Goal: Information Seeking & Learning: Learn about a topic

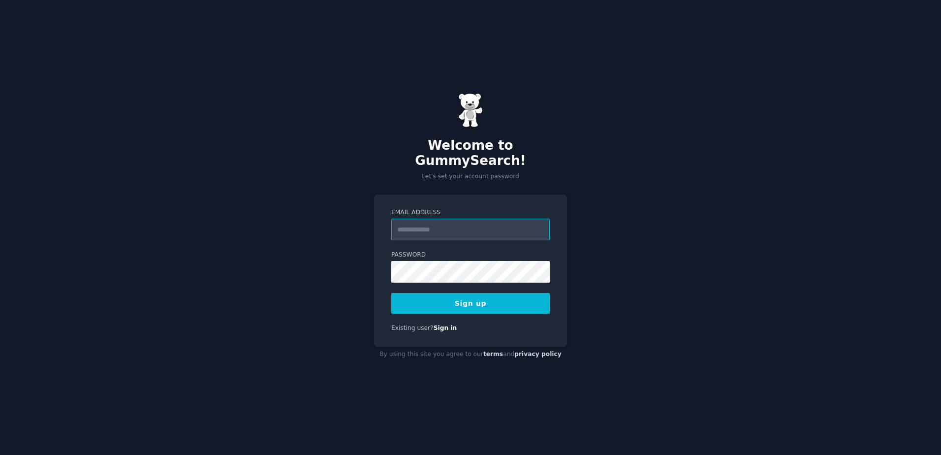
click at [469, 227] on input "Email Address" at bounding box center [470, 230] width 159 height 22
type input "**********"
click at [478, 297] on button "Sign up" at bounding box center [470, 303] width 159 height 21
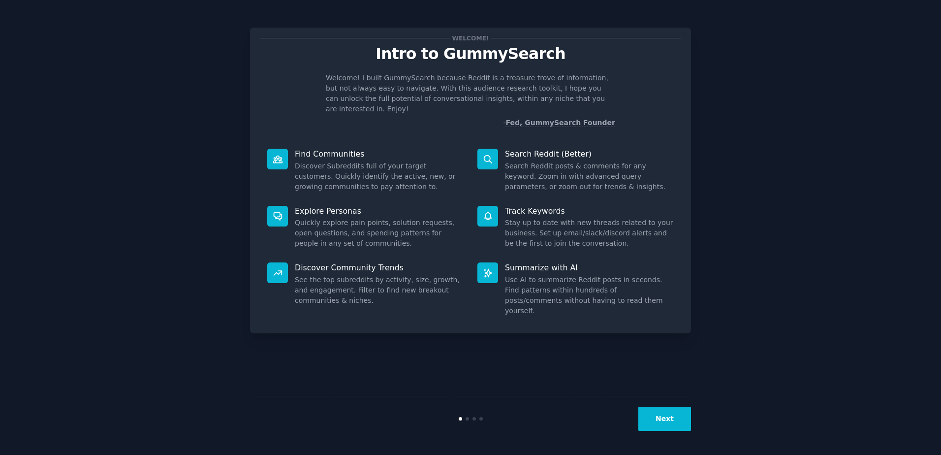
click at [672, 420] on button "Next" at bounding box center [665, 419] width 53 height 24
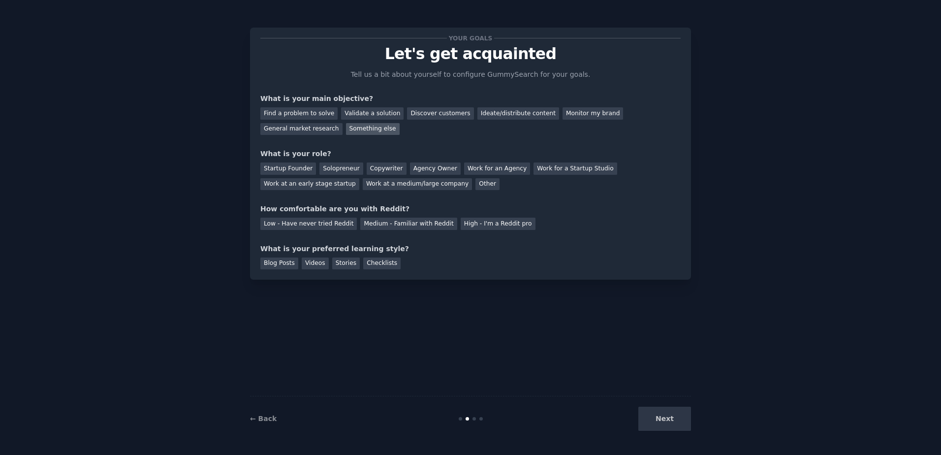
click at [346, 131] on div "Something else" at bounding box center [373, 129] width 54 height 12
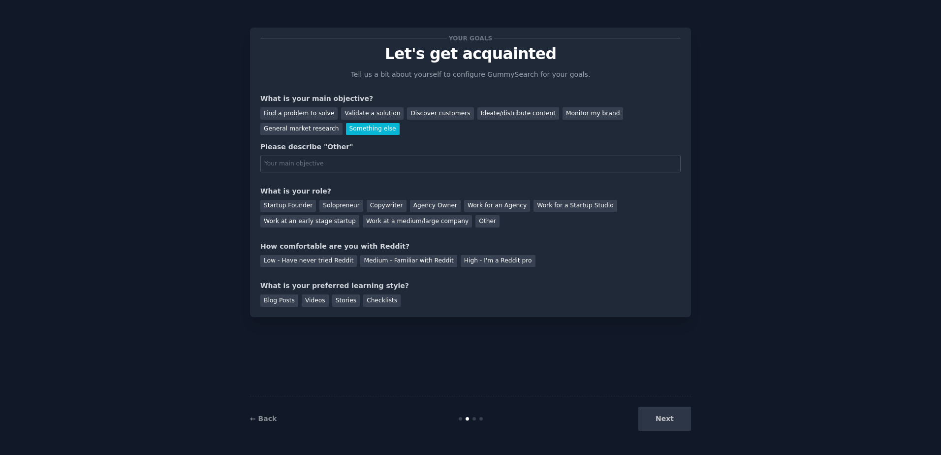
click at [346, 130] on div "Something else" at bounding box center [373, 129] width 54 height 12
click at [299, 109] on div "Find a problem to solve" at bounding box center [298, 113] width 77 height 12
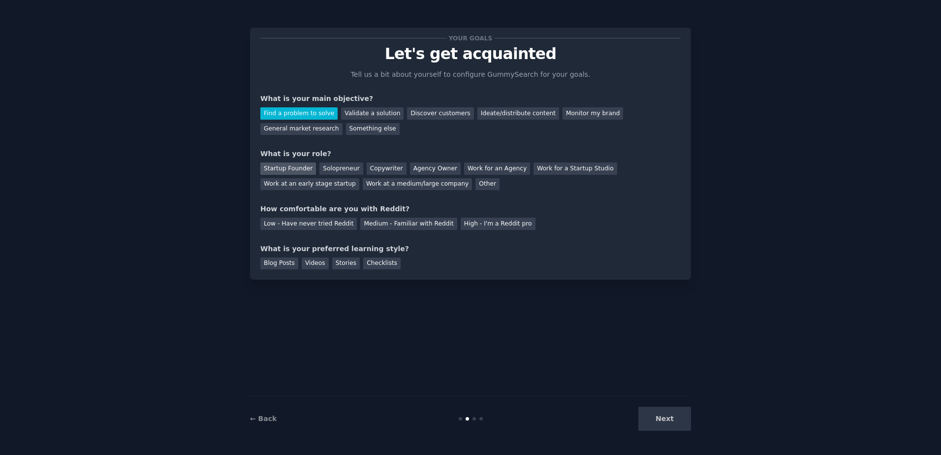
click at [296, 169] on div "Startup Founder" at bounding box center [288, 168] width 56 height 12
click at [330, 224] on div "Low - Have never tried Reddit" at bounding box center [308, 224] width 96 height 12
click at [315, 262] on div "Videos" at bounding box center [315, 263] width 27 height 12
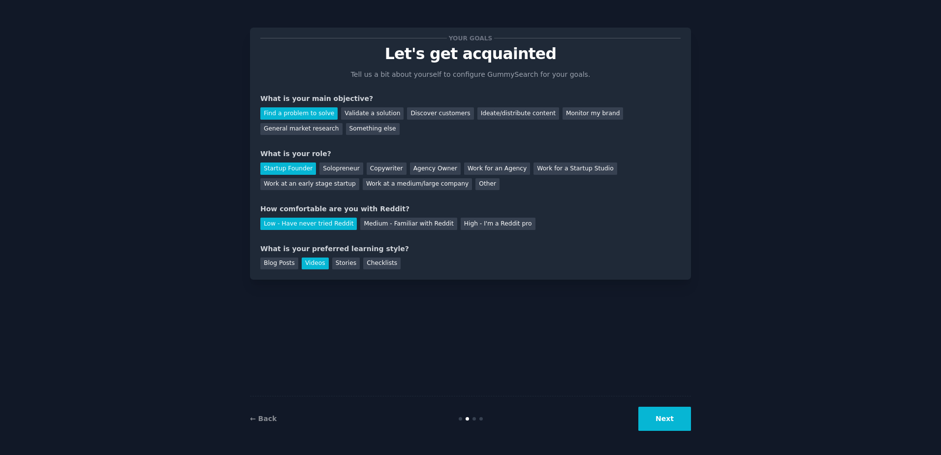
click at [645, 418] on button "Next" at bounding box center [665, 419] width 53 height 24
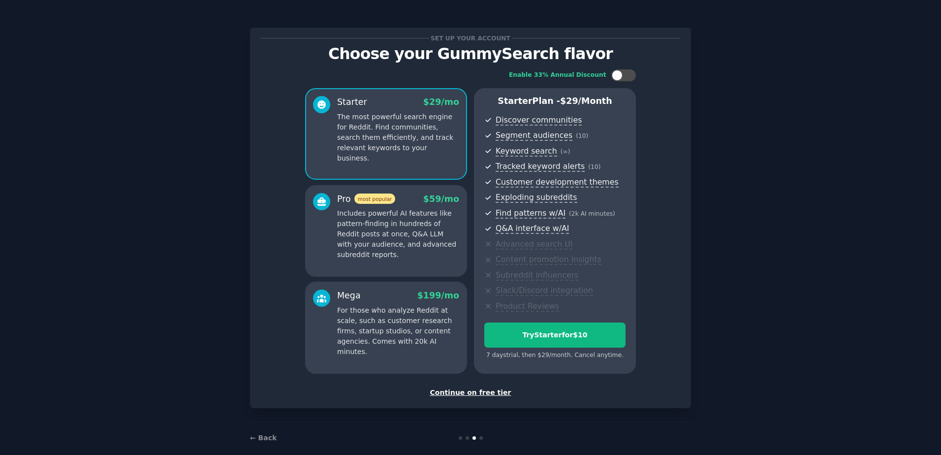
click at [490, 394] on div "Continue on free tier" at bounding box center [470, 392] width 420 height 10
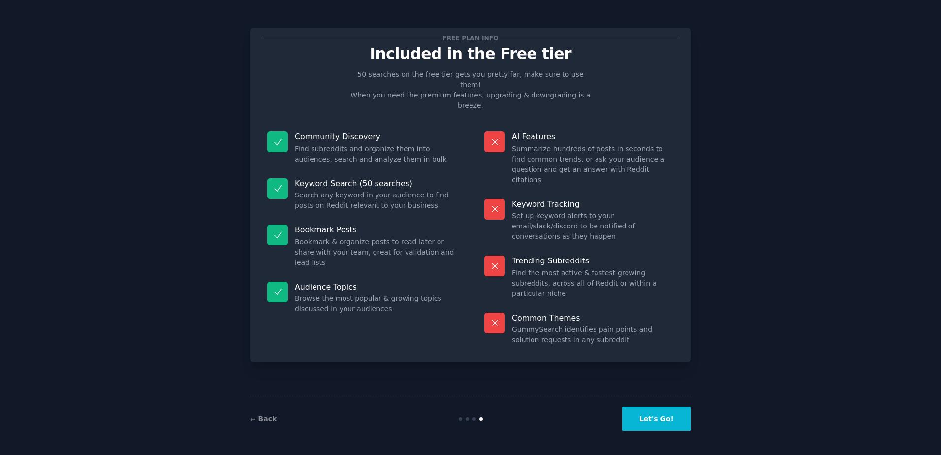
click at [671, 420] on button "Let's Go!" at bounding box center [656, 419] width 69 height 24
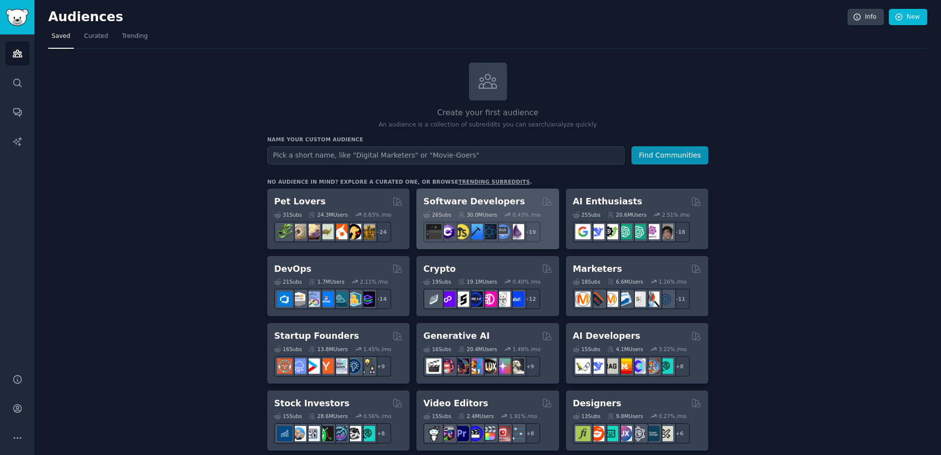
click at [522, 204] on div "Software Developers" at bounding box center [487, 201] width 128 height 12
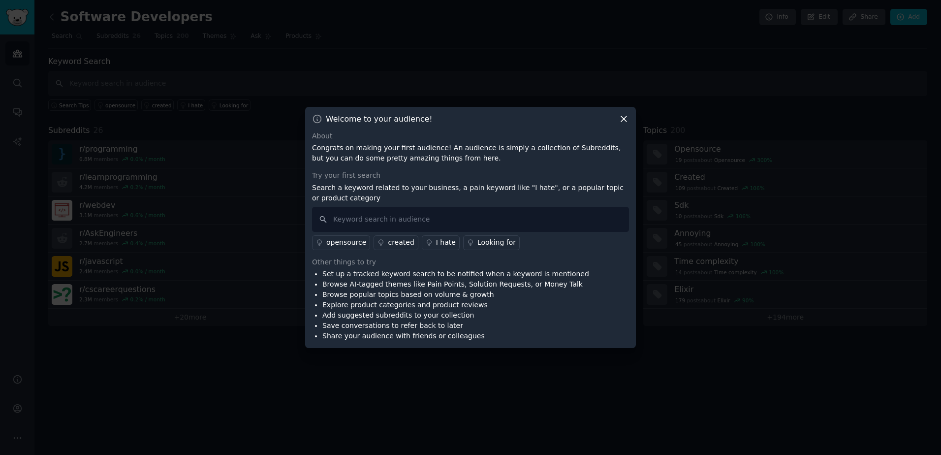
click at [627, 116] on icon at bounding box center [624, 119] width 10 height 10
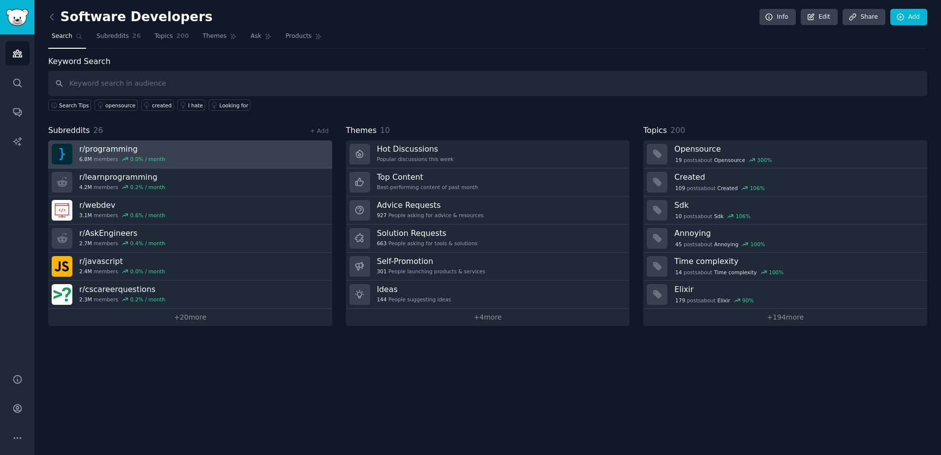
click at [197, 149] on link "r/ programming 6.8M members 0.0 % / month" at bounding box center [190, 154] width 284 height 28
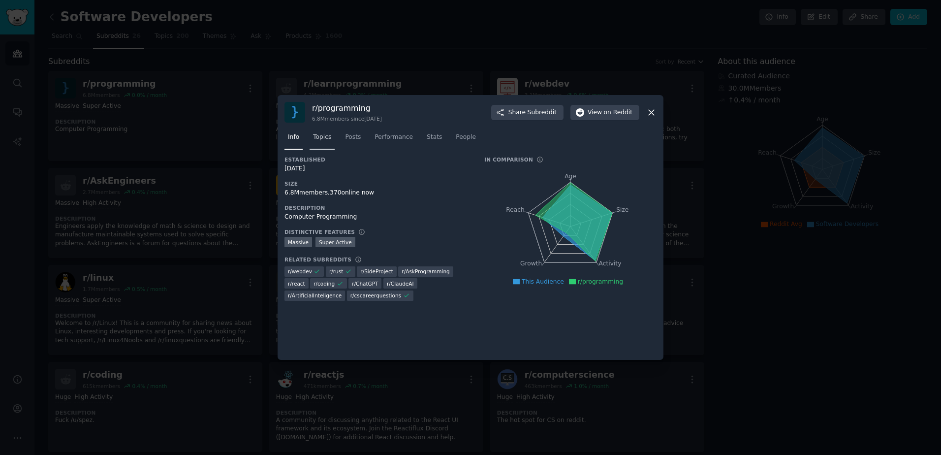
click at [315, 137] on span "Topics" at bounding box center [322, 137] width 18 height 9
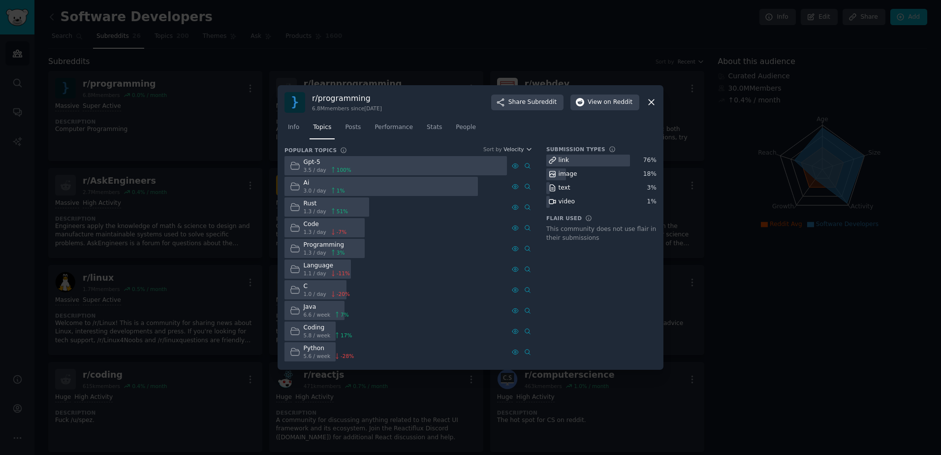
click at [656, 103] on icon at bounding box center [651, 102] width 10 height 10
